Goal: Find specific page/section: Find specific page/section

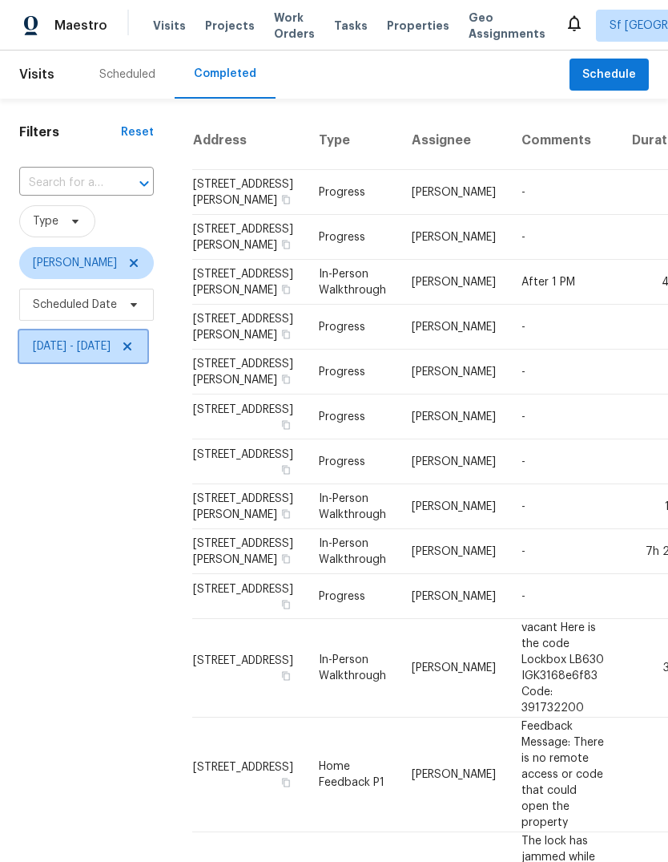
click at [147, 345] on span "[DATE] - [DATE]" at bounding box center [83, 346] width 128 height 32
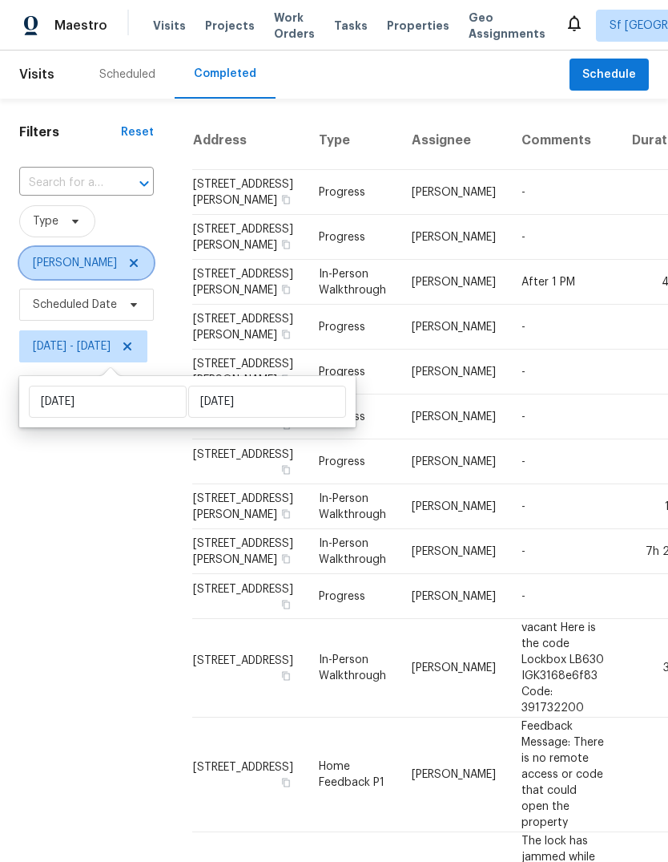
click at [127, 268] on icon at bounding box center [133, 262] width 13 height 13
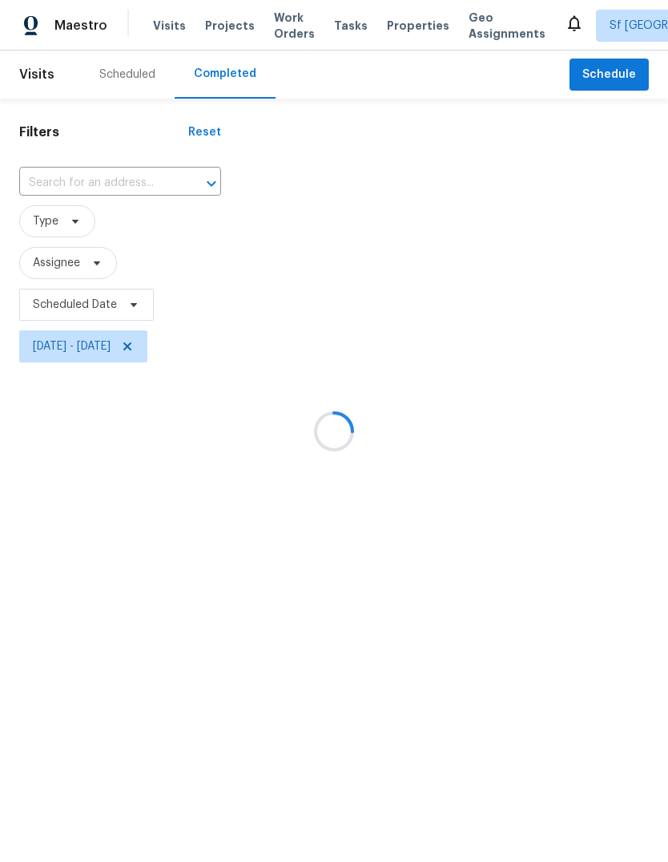
click at [182, 349] on div at bounding box center [334, 431] width 668 height 862
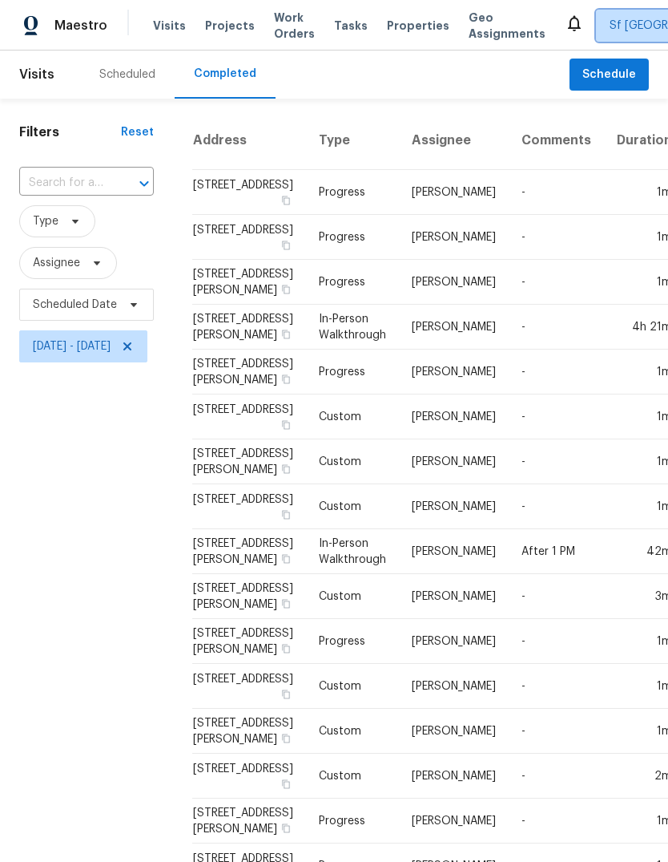
click at [611, 26] on span "Sf [GEOGRAPHIC_DATA]" at bounding box center [673, 26] width 126 height 16
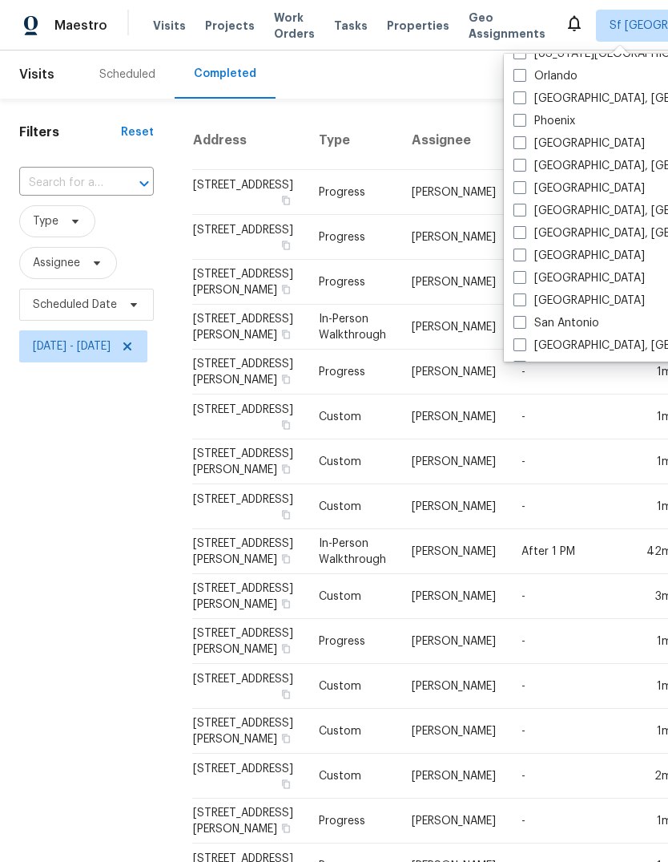
scroll to position [914, 0]
click at [558, 149] on label "[GEOGRAPHIC_DATA]" at bounding box center [579, 145] width 131 height 16
click at [524, 147] on input "[GEOGRAPHIC_DATA]" at bounding box center [519, 142] width 10 height 10
checkbox input "true"
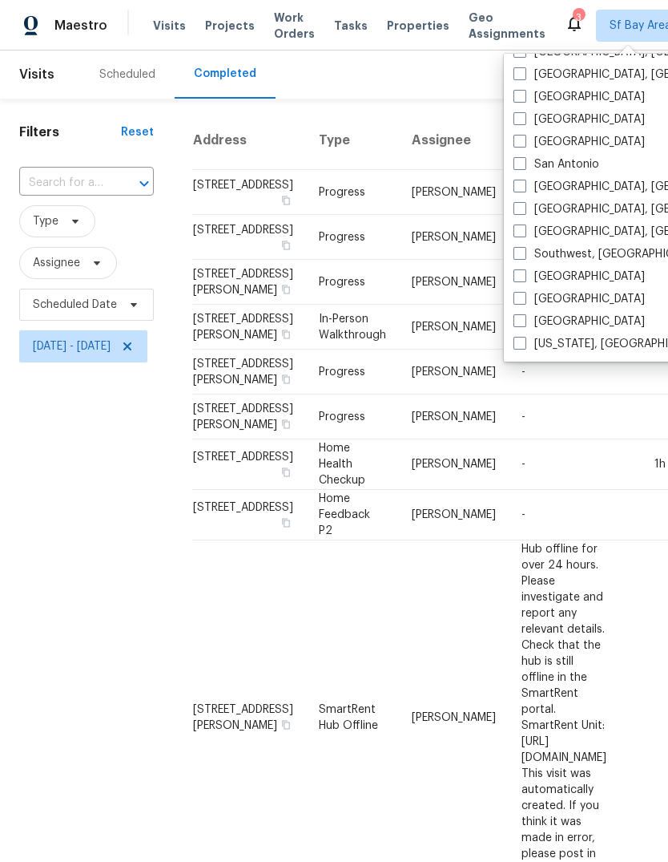
scroll to position [1074, 0]
click at [559, 120] on label "[GEOGRAPHIC_DATA]" at bounding box center [579, 119] width 131 height 16
click at [524, 120] on input "[GEOGRAPHIC_DATA]" at bounding box center [519, 116] width 10 height 10
checkbox input "true"
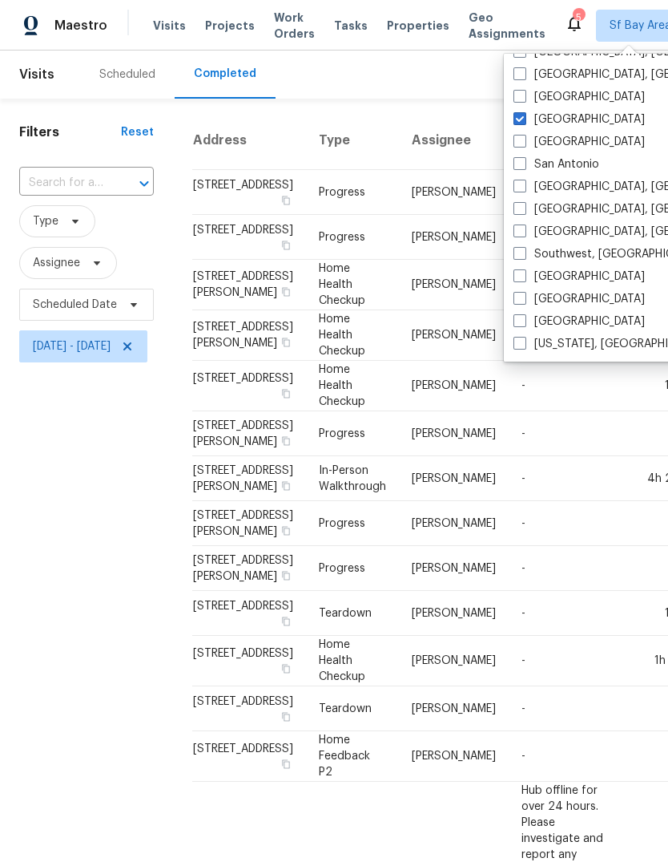
click at [334, 25] on span "Tasks" at bounding box center [351, 25] width 34 height 11
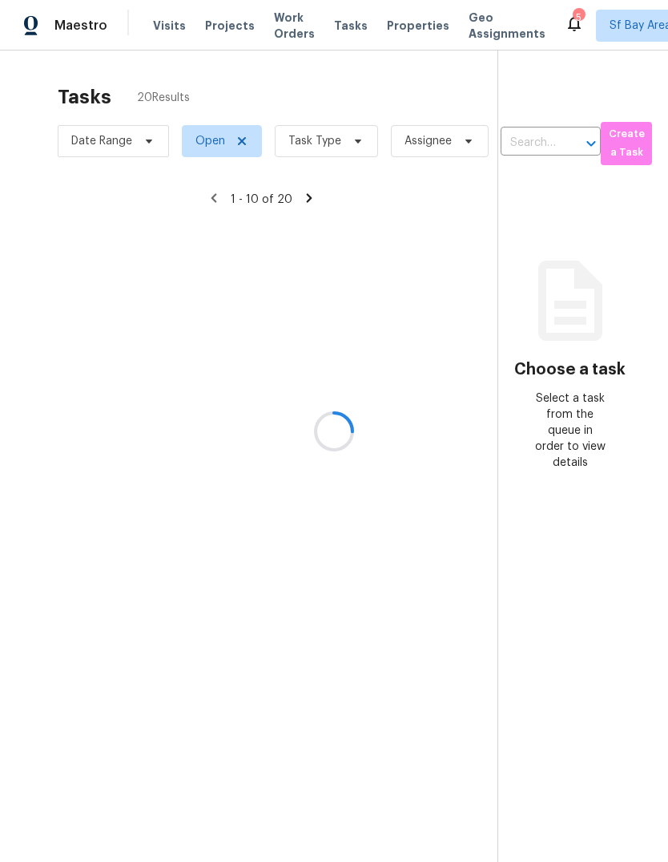
click at [325, 151] on div at bounding box center [334, 431] width 668 height 862
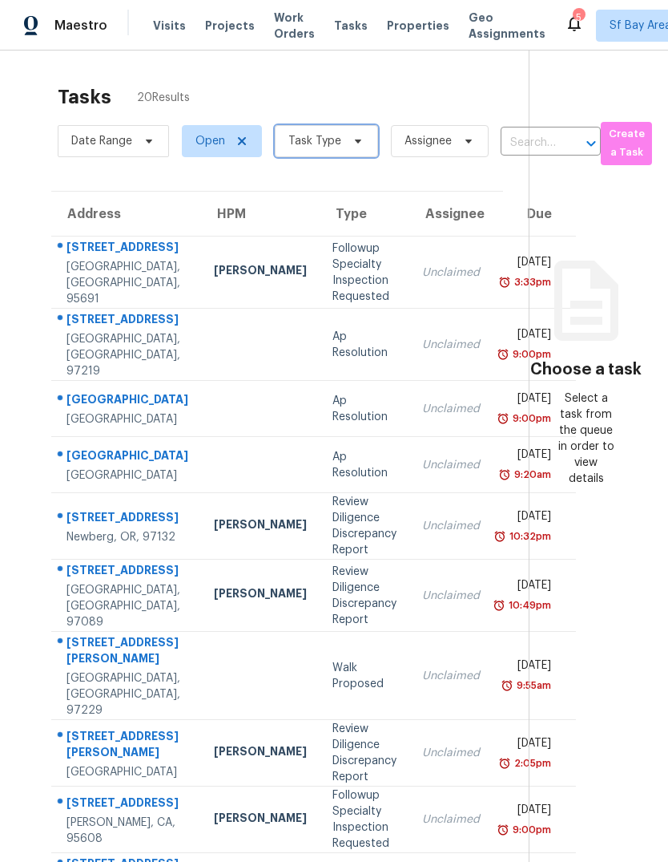
click at [341, 132] on span "Task Type" at bounding box center [326, 141] width 103 height 32
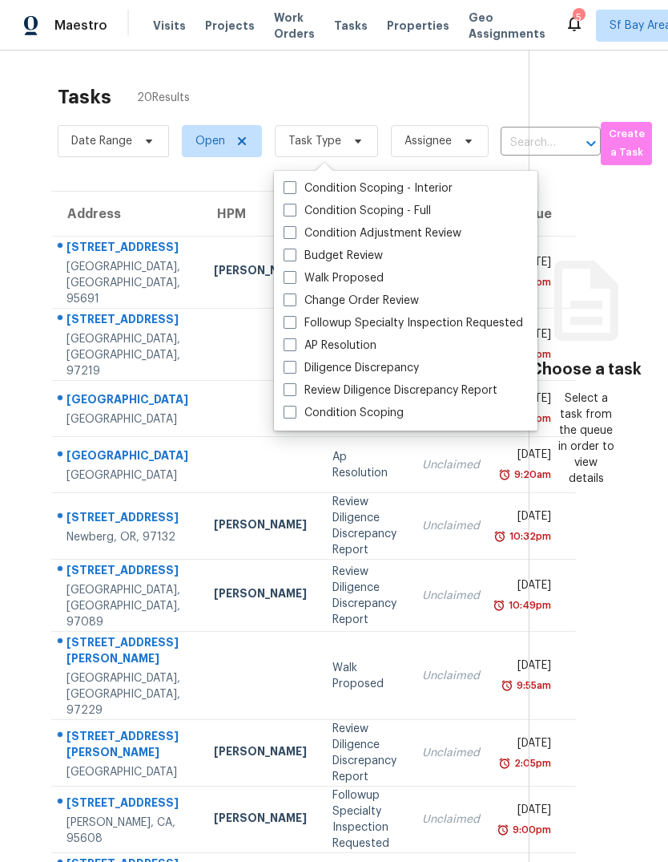
click at [368, 252] on label "Budget Review" at bounding box center [333, 256] width 99 height 16
click at [294, 252] on input "Budget Review" at bounding box center [289, 253] width 10 height 10
checkbox input "true"
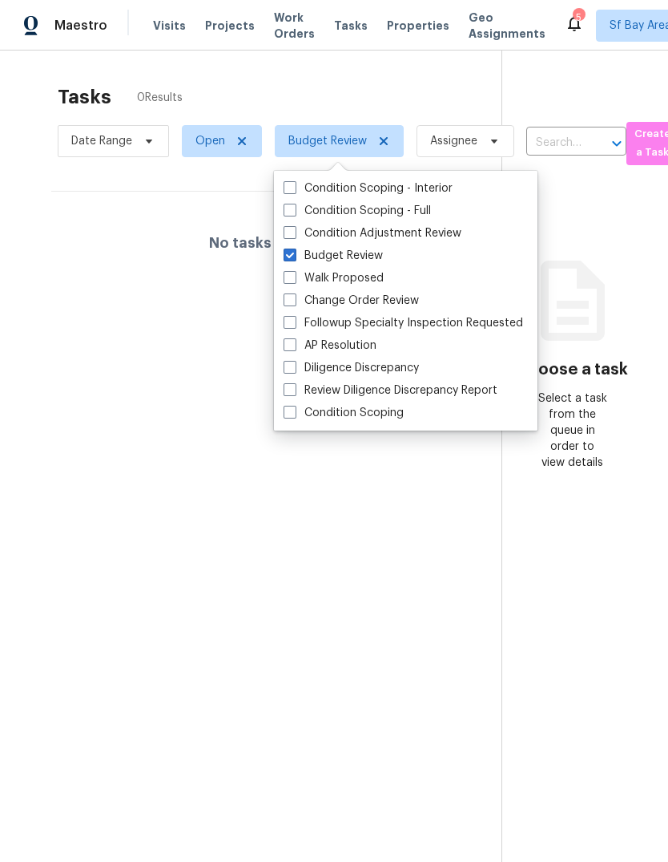
click at [378, 87] on div "Tasks 0 Results" at bounding box center [280, 97] width 444 height 42
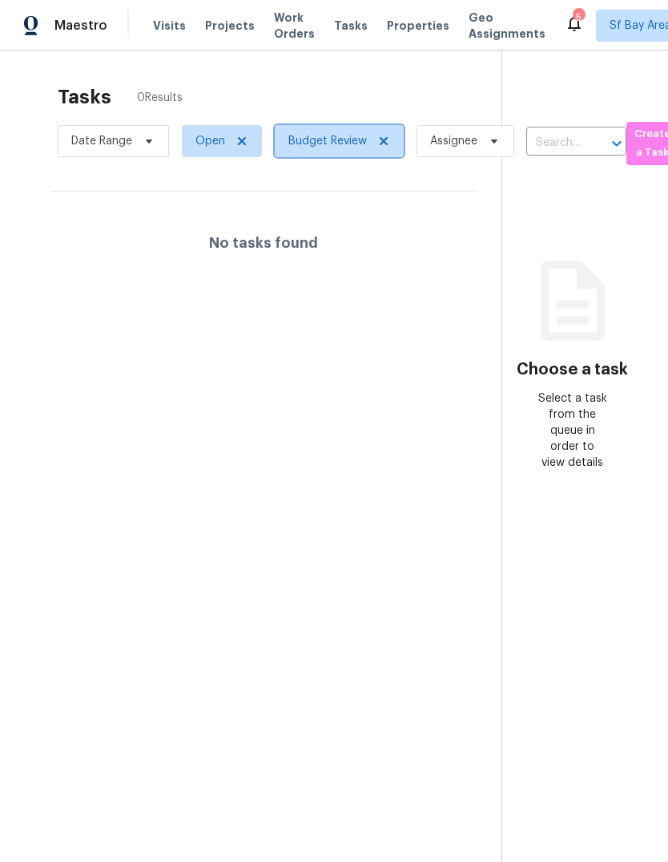
click at [382, 147] on icon at bounding box center [383, 141] width 13 height 13
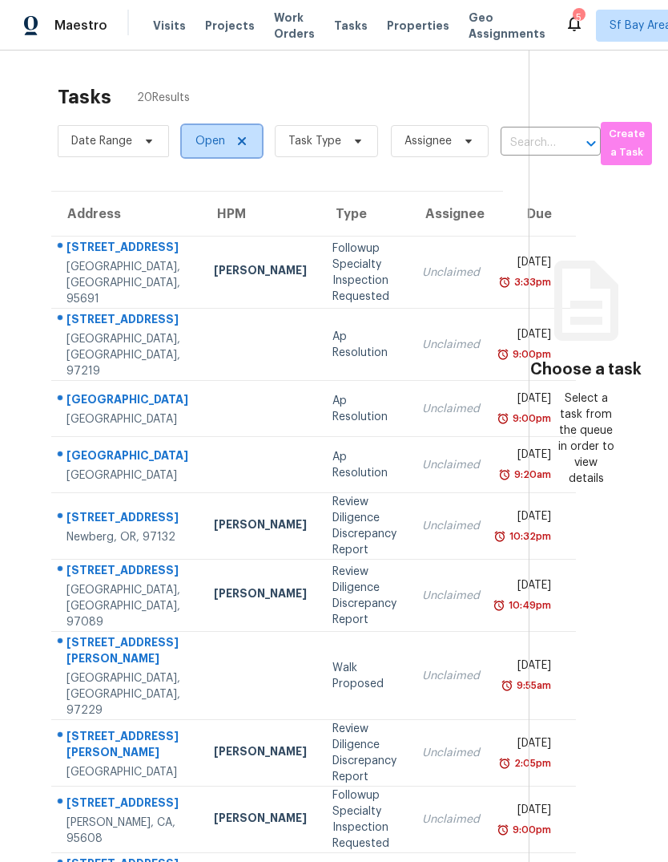
click at [243, 147] on icon at bounding box center [242, 141] width 13 height 13
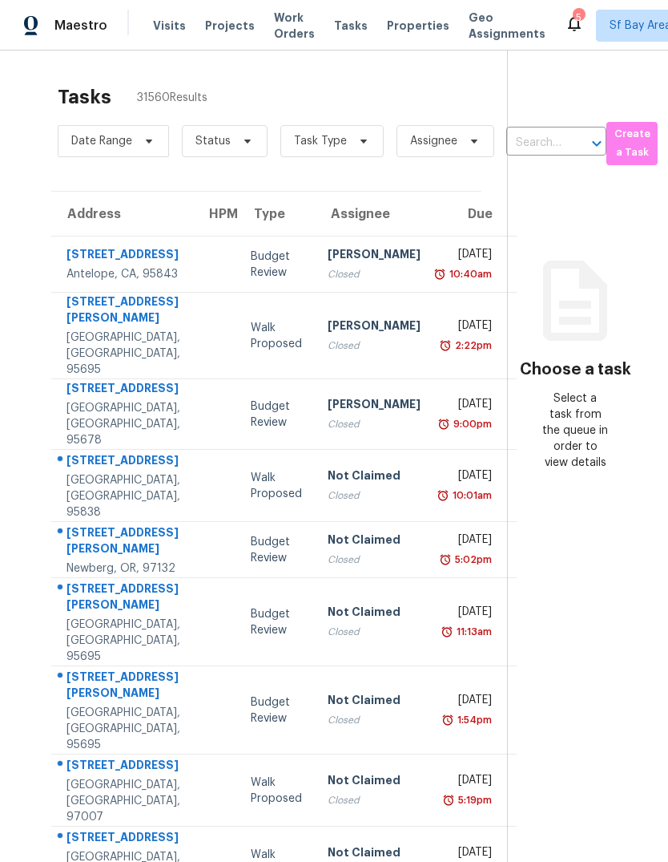
click at [174, 18] on span "Visits" at bounding box center [169, 26] width 33 height 16
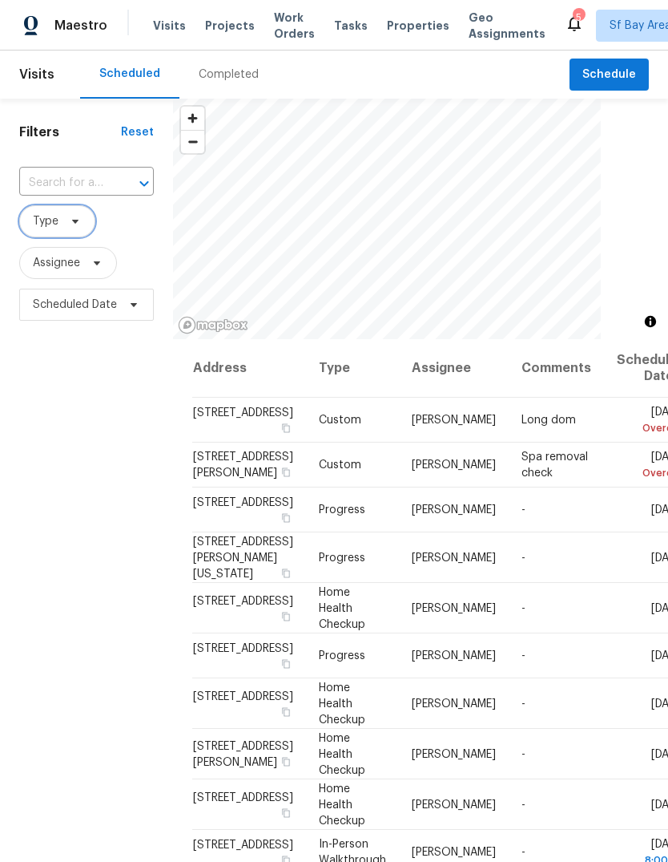
click at [67, 209] on span "Type" at bounding box center [57, 221] width 76 height 32
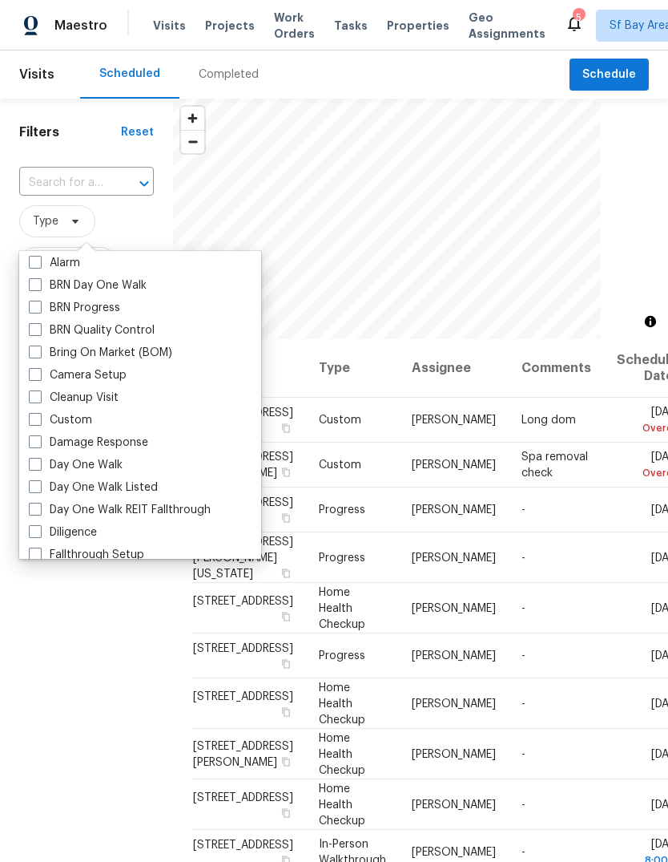
scroll to position [94, 0]
click at [107, 455] on label "Day One Walk" at bounding box center [76, 463] width 94 height 16
click at [39, 455] on input "Day One Walk" at bounding box center [34, 460] width 10 height 10
checkbox input "true"
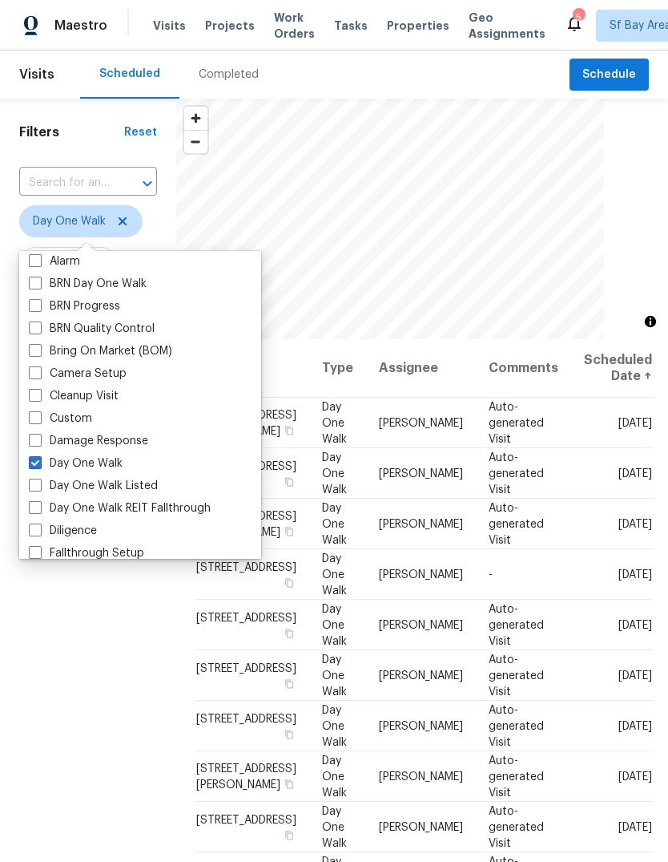
click at [125, 677] on div "Filters Reset ​ Day One Walk Assignee Scheduled Date" at bounding box center [88, 564] width 176 height 930
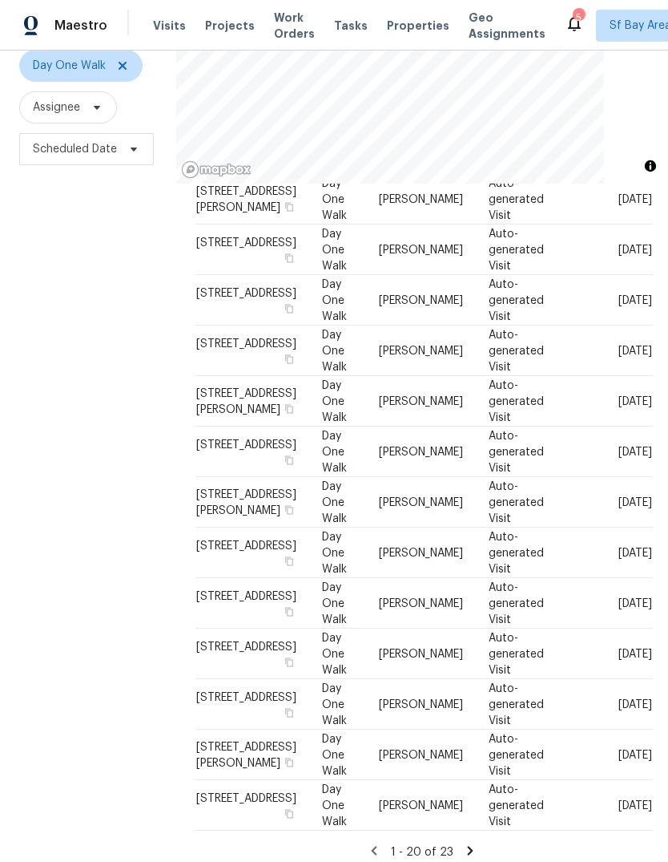
scroll to position [155, 0]
click at [71, 518] on div "Filters Reset ​ Day One Walk Assignee Scheduled Date" at bounding box center [88, 409] width 176 height 930
click at [470, 844] on icon at bounding box center [470, 851] width 14 height 14
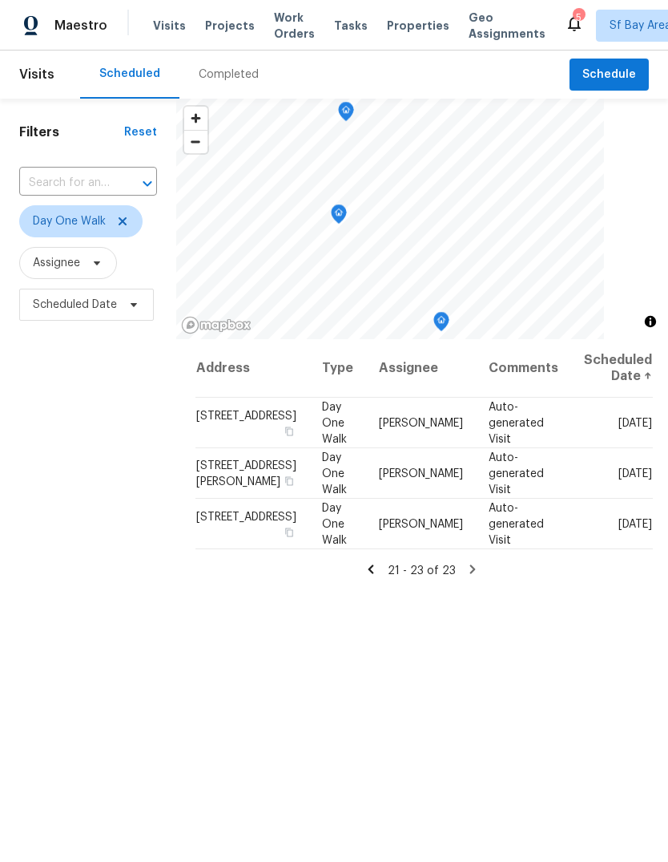
scroll to position [0, 0]
click at [618, 34] on span "Sf Bay Area + 2" at bounding box center [662, 26] width 132 height 32
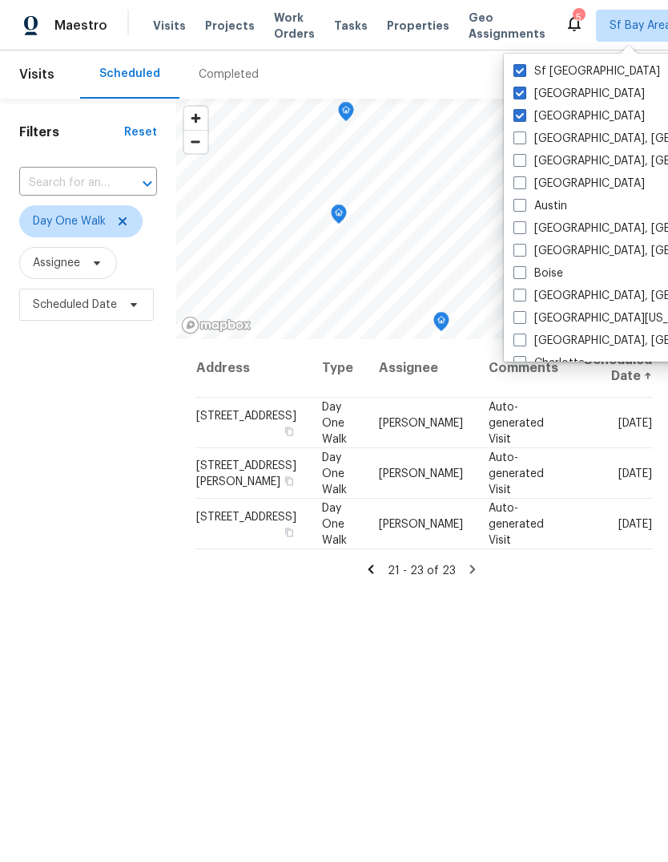
click at [515, 123] on label "[GEOGRAPHIC_DATA]" at bounding box center [579, 116] width 131 height 16
click at [515, 119] on input "[GEOGRAPHIC_DATA]" at bounding box center [519, 113] width 10 height 10
checkbox input "false"
click at [522, 97] on span at bounding box center [520, 93] width 13 height 13
click at [522, 96] on input "[GEOGRAPHIC_DATA]" at bounding box center [519, 91] width 10 height 10
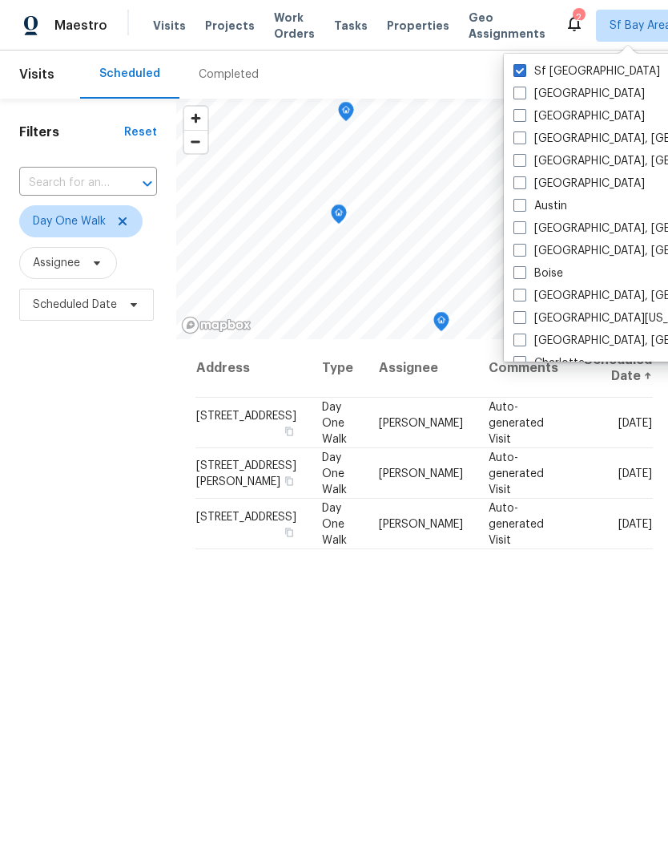
checkbox input "false"
